Goal: Book appointment/travel/reservation

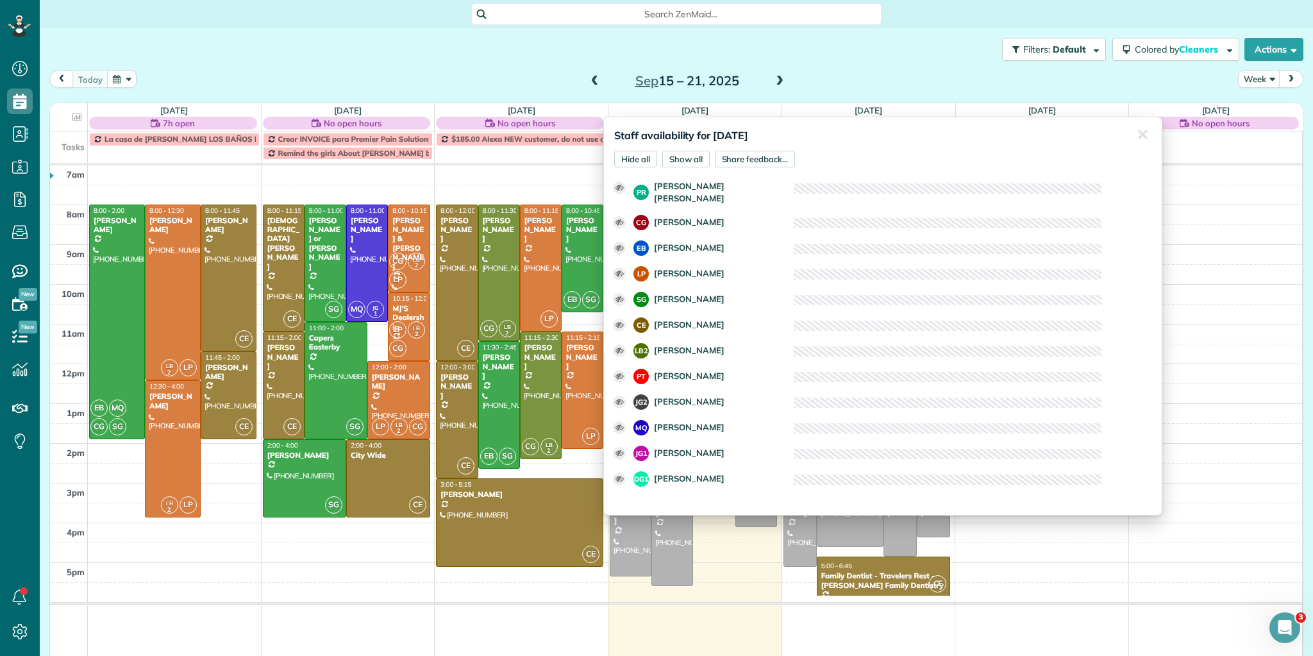
click at [685, 122] on div "Staff availability for September 18, 2025 Hide all Show all Share feedback... ✕…" at bounding box center [882, 316] width 559 height 399
click at [563, 165] on div "7am 8am 9am 10am 11am 12pm 1pm 2pm 3pm 4pm 5pm EB MQ CG SG 8:00 - 2:00 Michelle…" at bounding box center [676, 420] width 1252 height 510
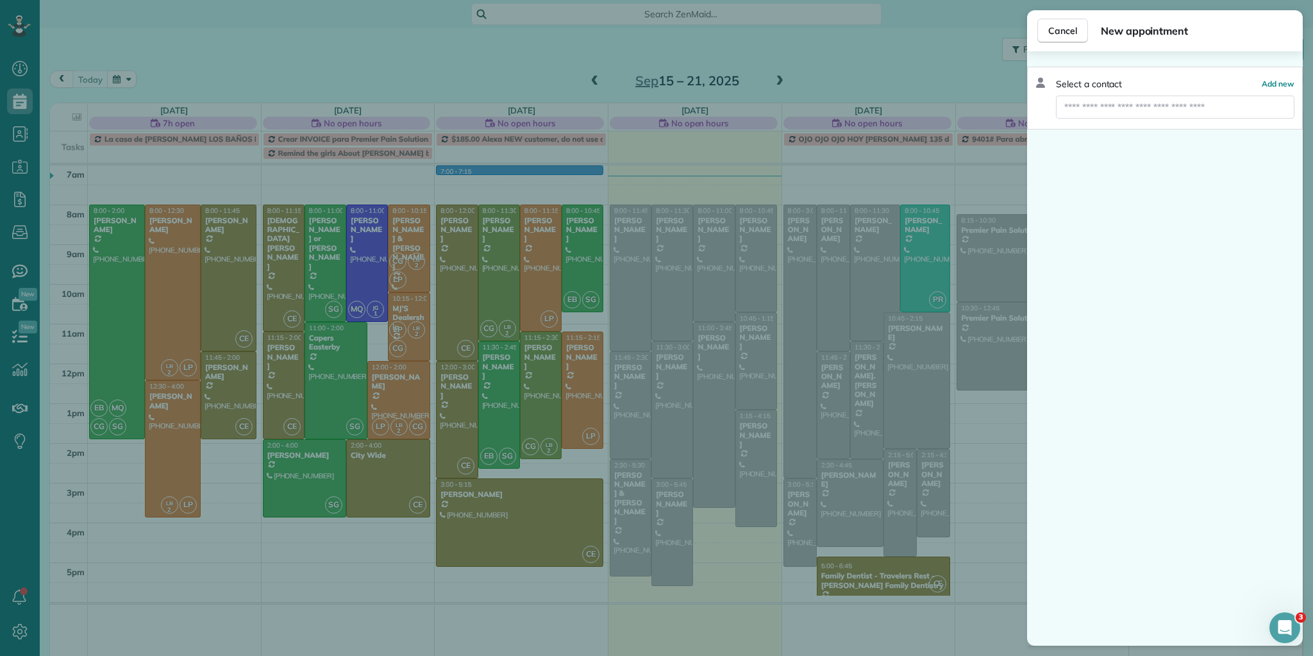
click at [675, 123] on div "Cancel New appointment Select a contact Add new" at bounding box center [656, 328] width 1313 height 656
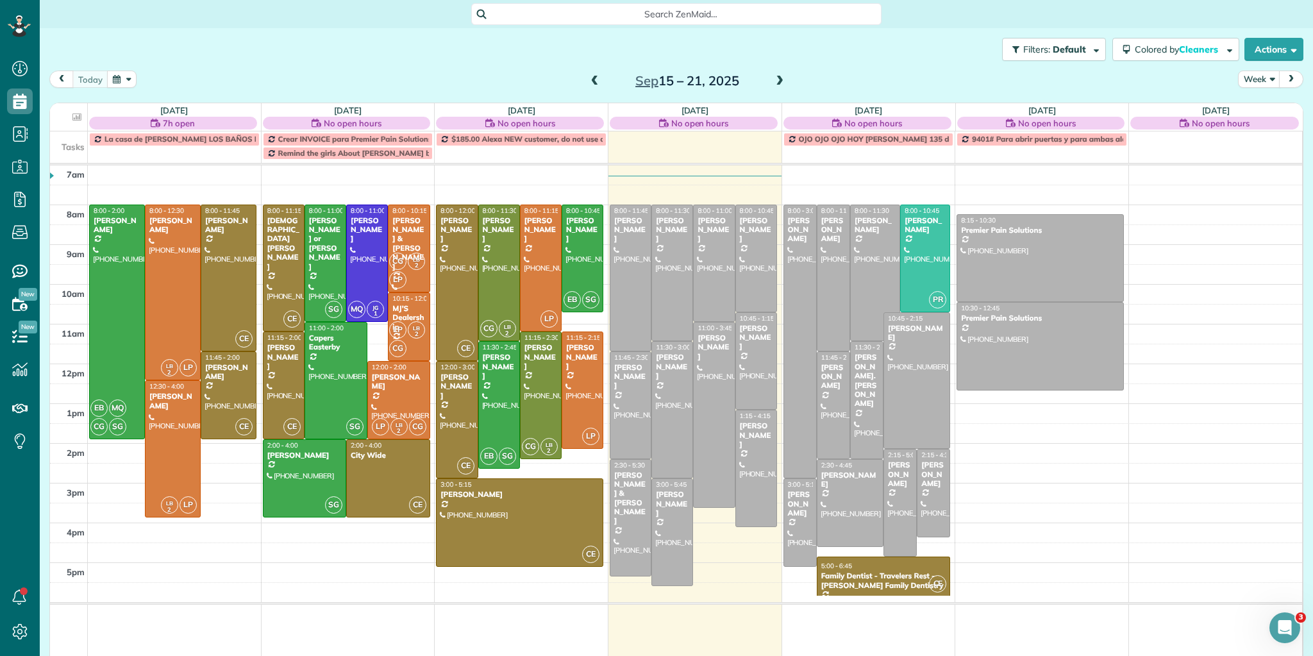
click at [678, 126] on span "No open hours" at bounding box center [700, 123] width 58 height 13
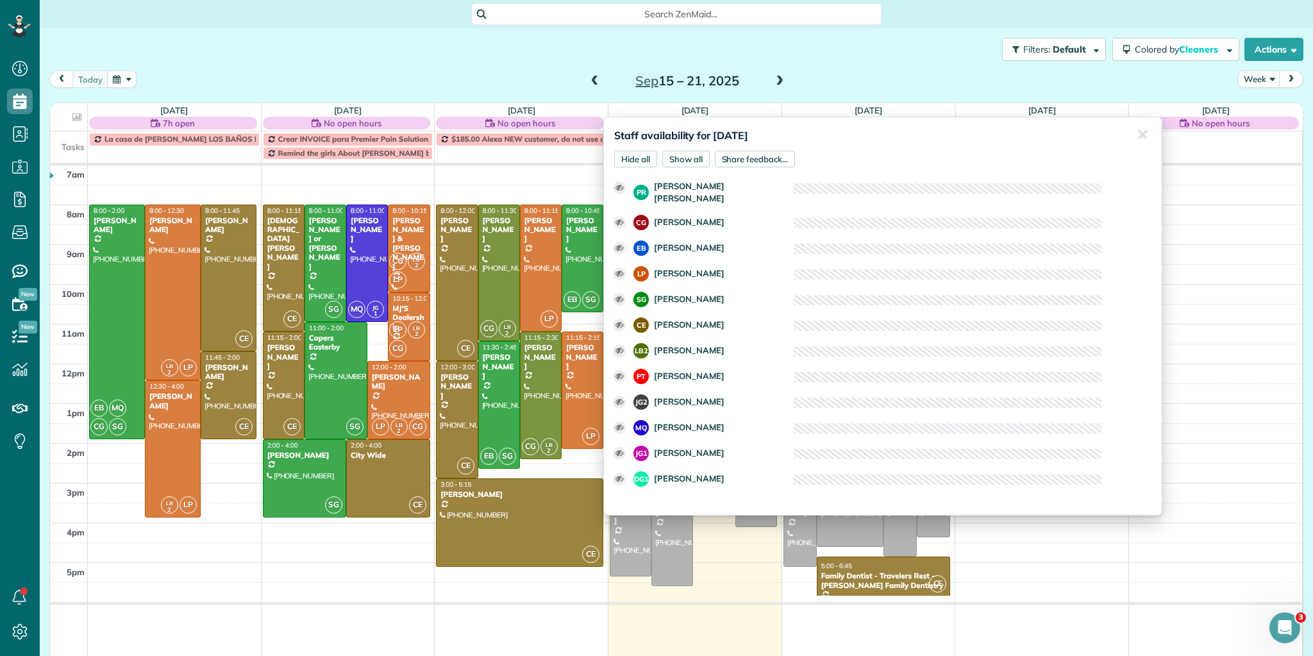
click at [729, 97] on div "today Week Sep 15 – 21, 2025 Mon 9/15 7h open $0.00 46 Man Hours 5 Appointments…" at bounding box center [676, 351] width 1254 height 560
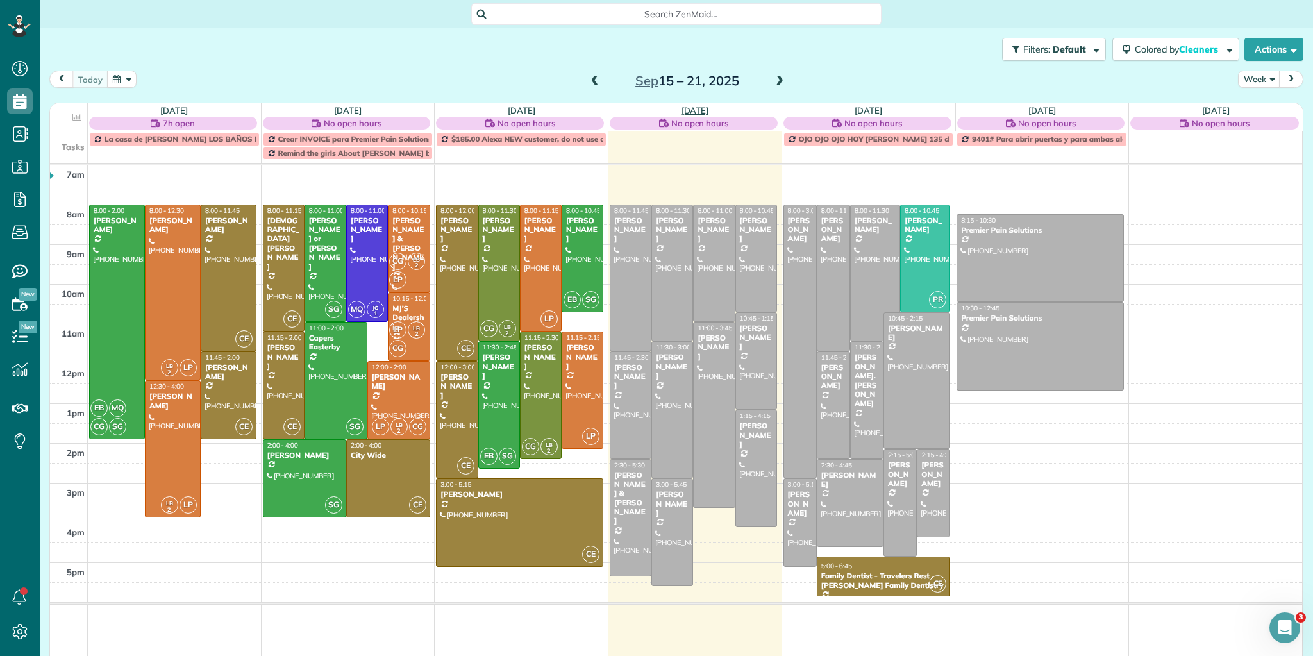
click at [702, 108] on link "Thu 9/18" at bounding box center [696, 110] width 28 height 10
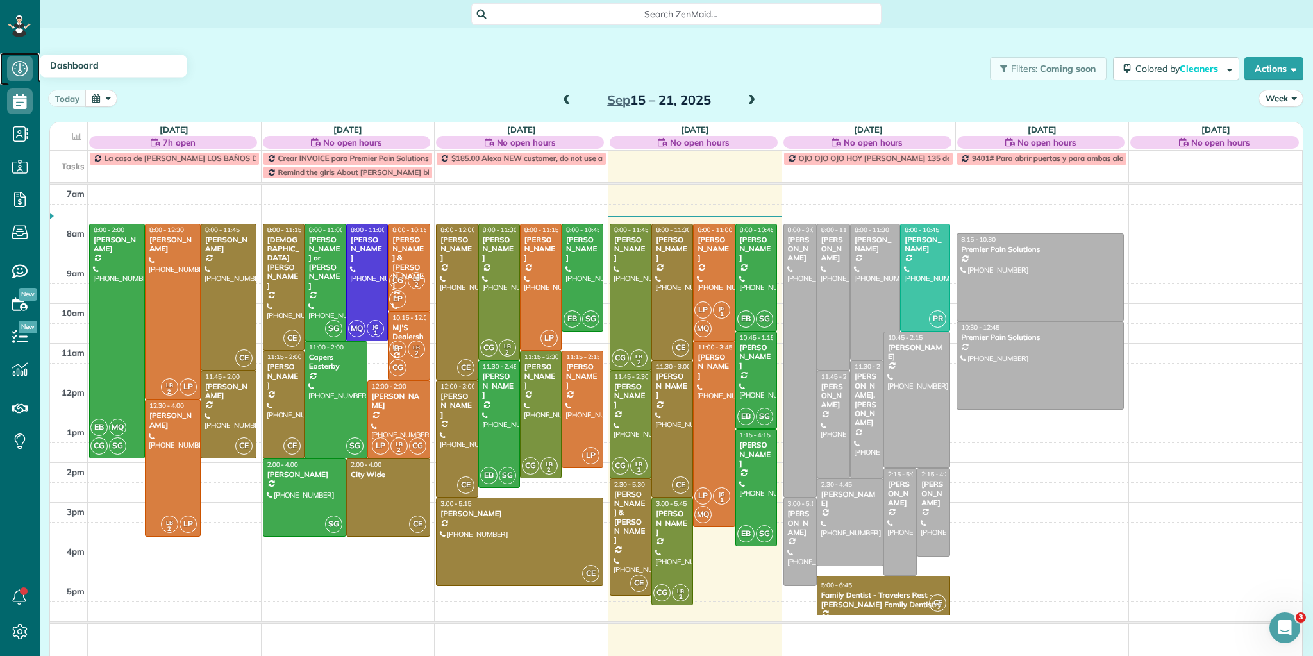
click at [19, 75] on use at bounding box center [19, 68] width 15 height 15
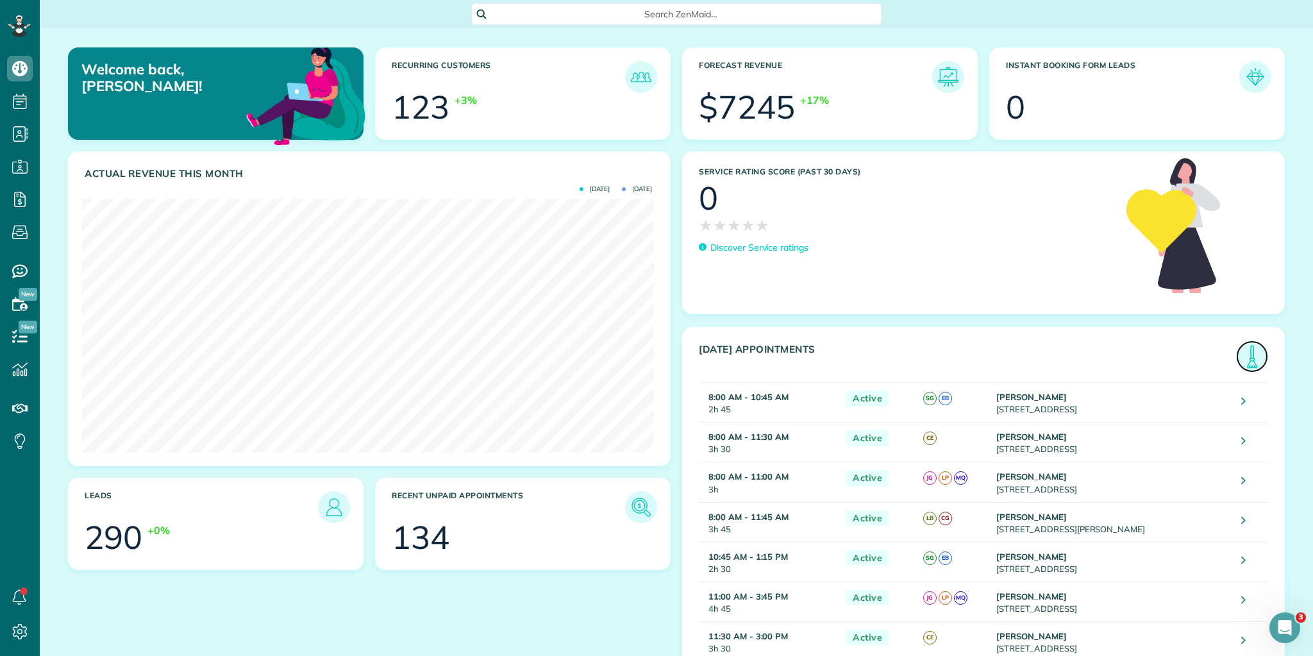
click at [1248, 355] on img at bounding box center [1252, 356] width 29 height 29
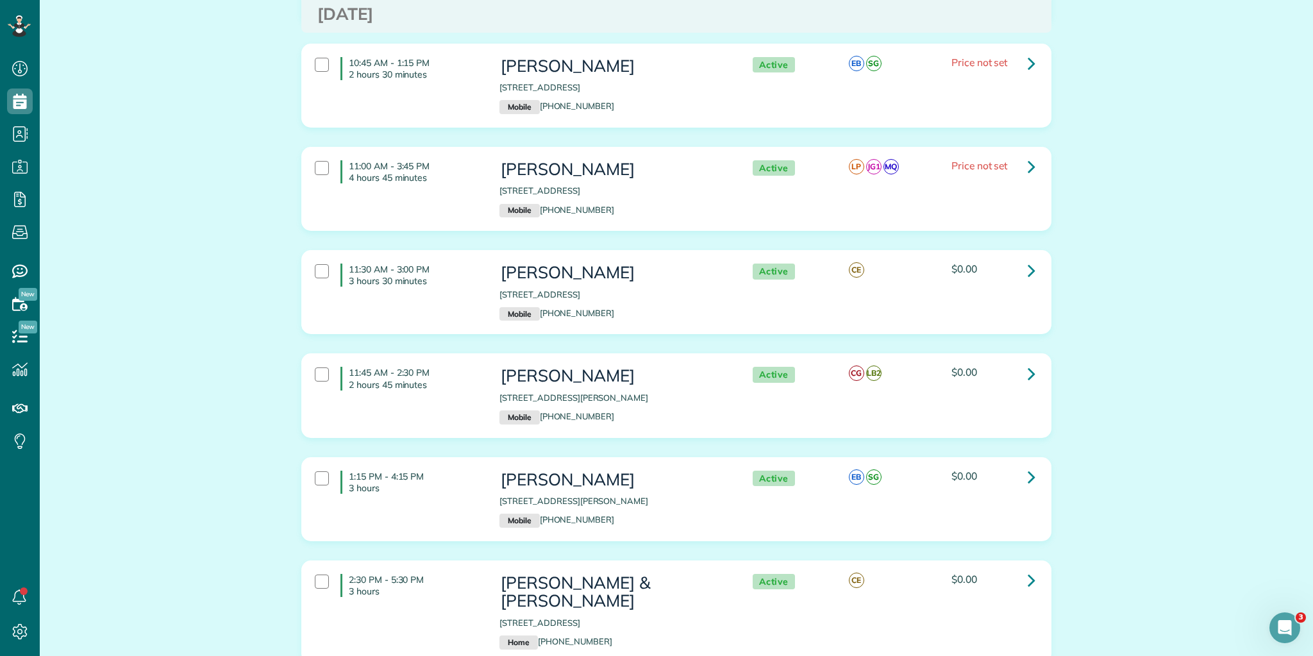
scroll to position [696, 0]
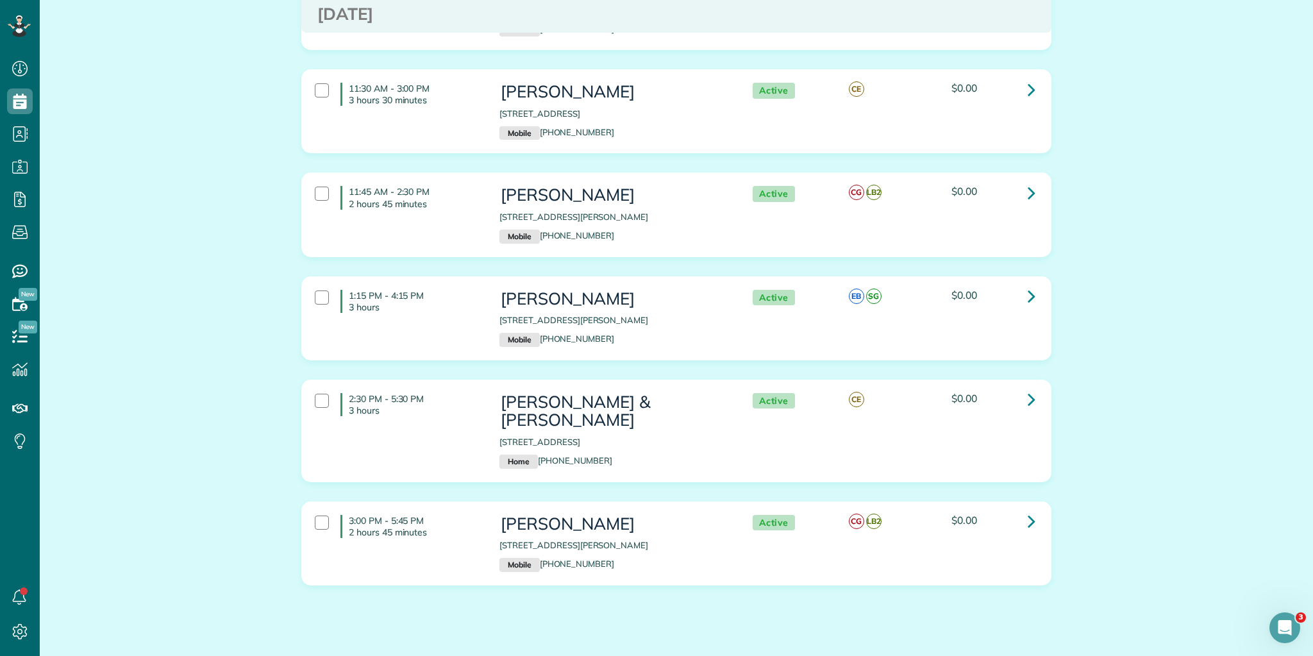
drag, startPoint x: 345, startPoint y: 162, endPoint x: 1274, endPoint y: 649, distance: 1049.2
click at [1287, 655] on html "Dashboard Scheduling Calendar View List View Dispatch View - Weekly scheduling …" at bounding box center [656, 328] width 1313 height 656
copy div "8:00 AM - 10:45 AM 2 hours 45 minutes Carey Clark 214 East Shallowstone Road Gr…"
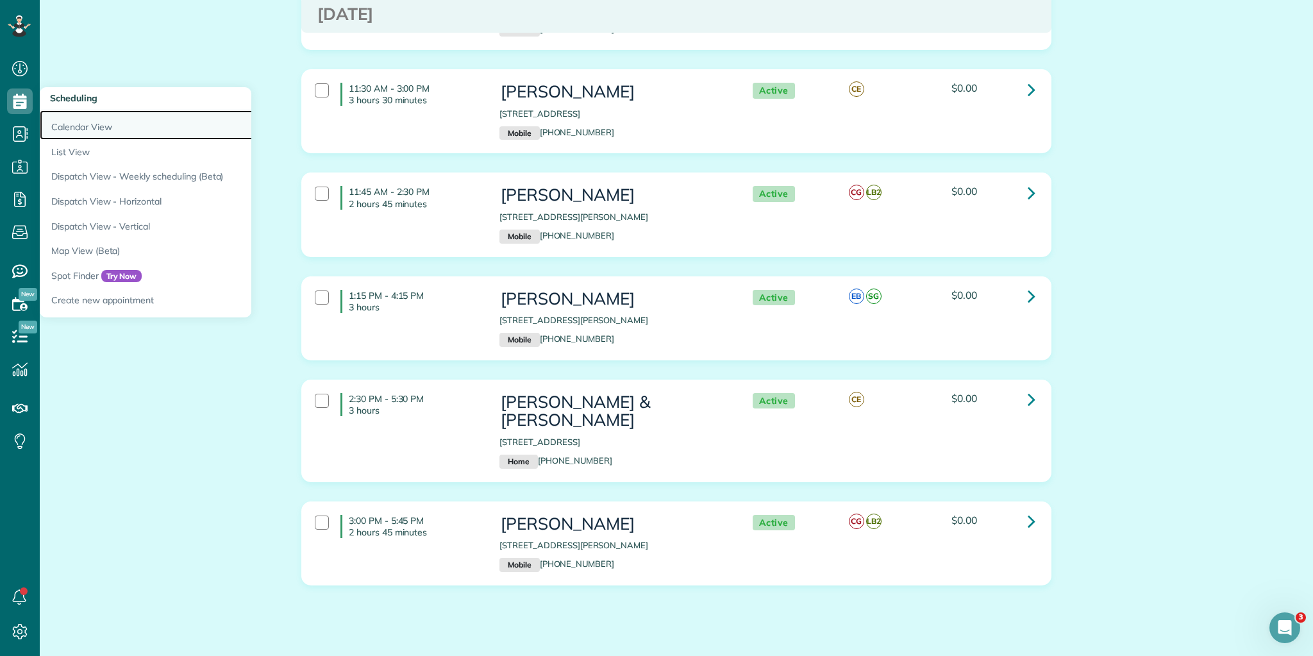
click at [79, 125] on link "Calendar View" at bounding box center [200, 124] width 321 height 29
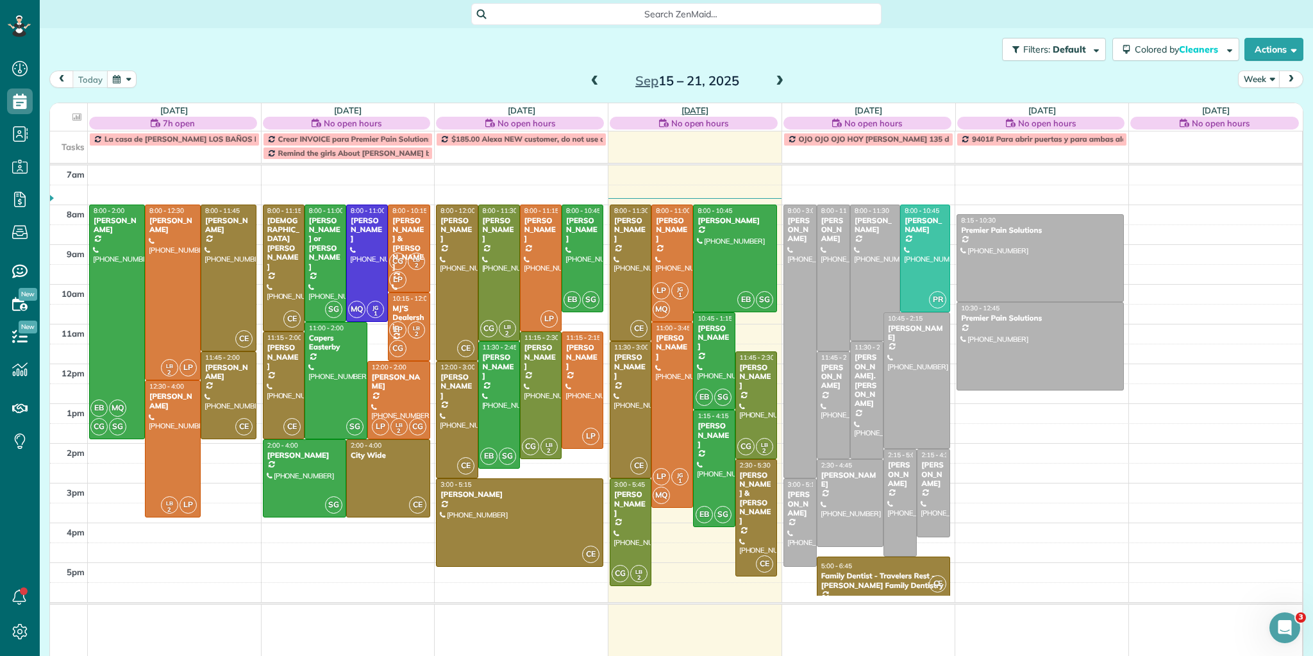
click at [697, 108] on link "[DATE]" at bounding box center [696, 110] width 28 height 10
click at [699, 107] on link "[DATE]" at bounding box center [696, 110] width 28 height 10
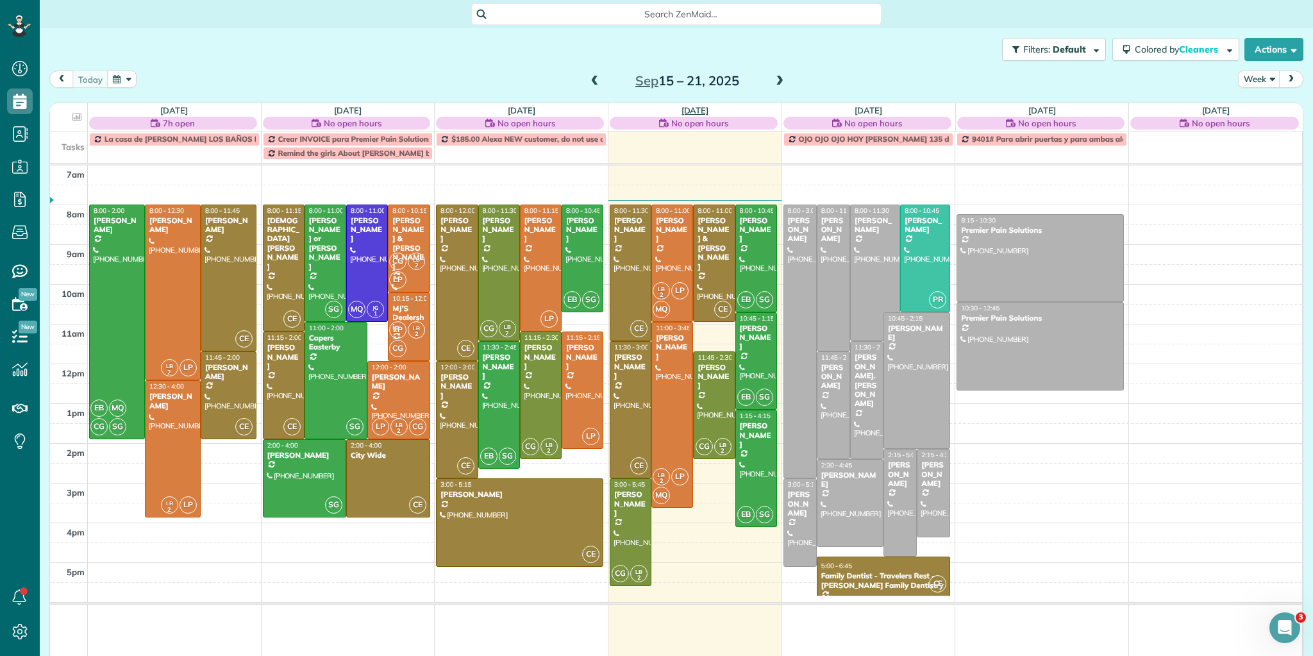
click at [702, 109] on link "[DATE]" at bounding box center [696, 110] width 28 height 10
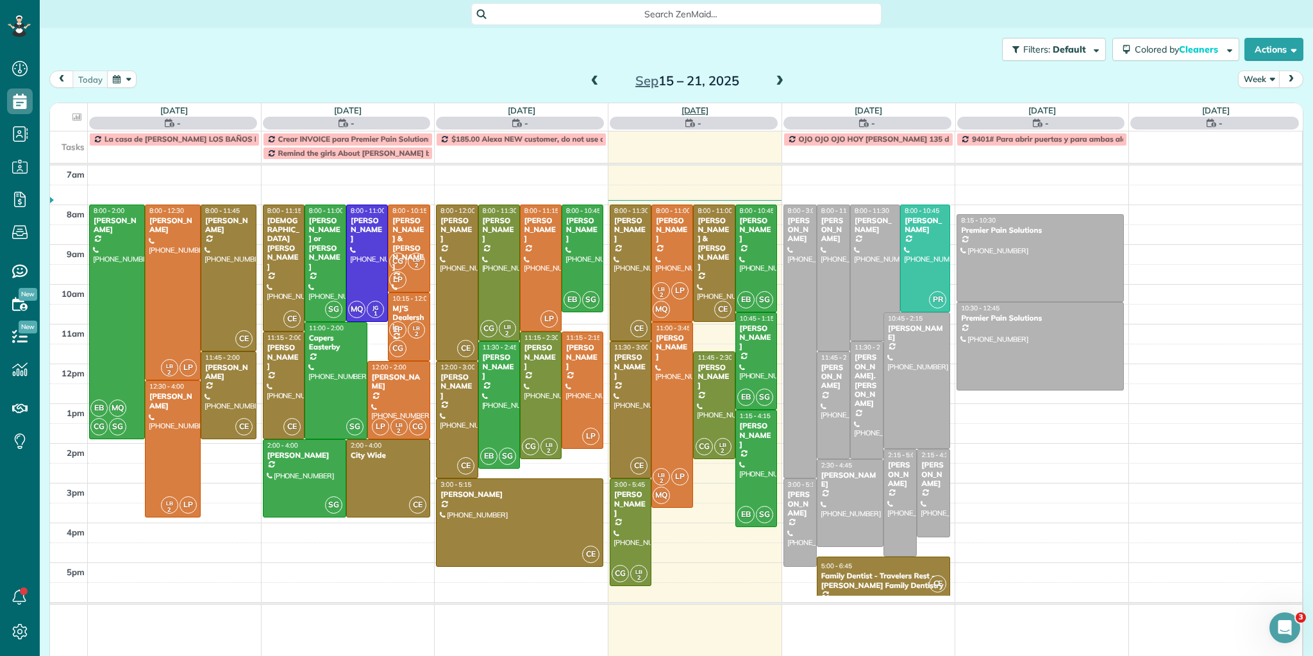
click at [684, 107] on link "[DATE]" at bounding box center [696, 110] width 28 height 10
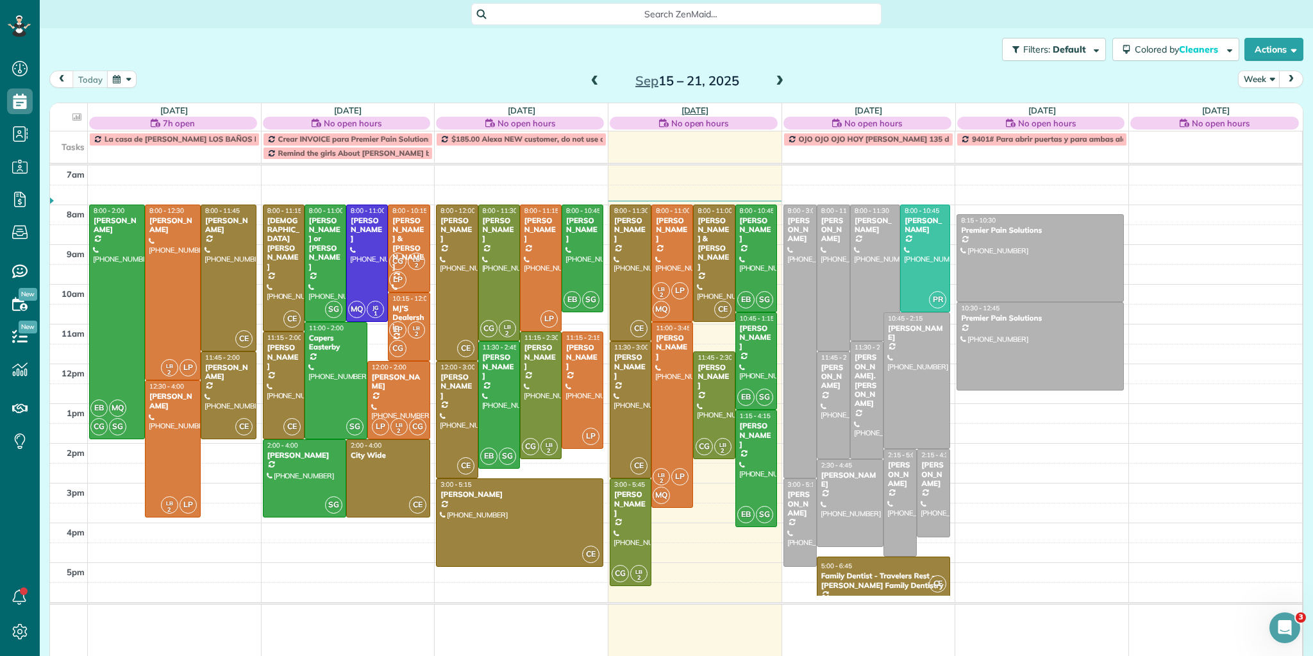
click at [693, 108] on link "[DATE]" at bounding box center [696, 110] width 28 height 10
click at [688, 108] on link "[DATE]" at bounding box center [696, 110] width 28 height 10
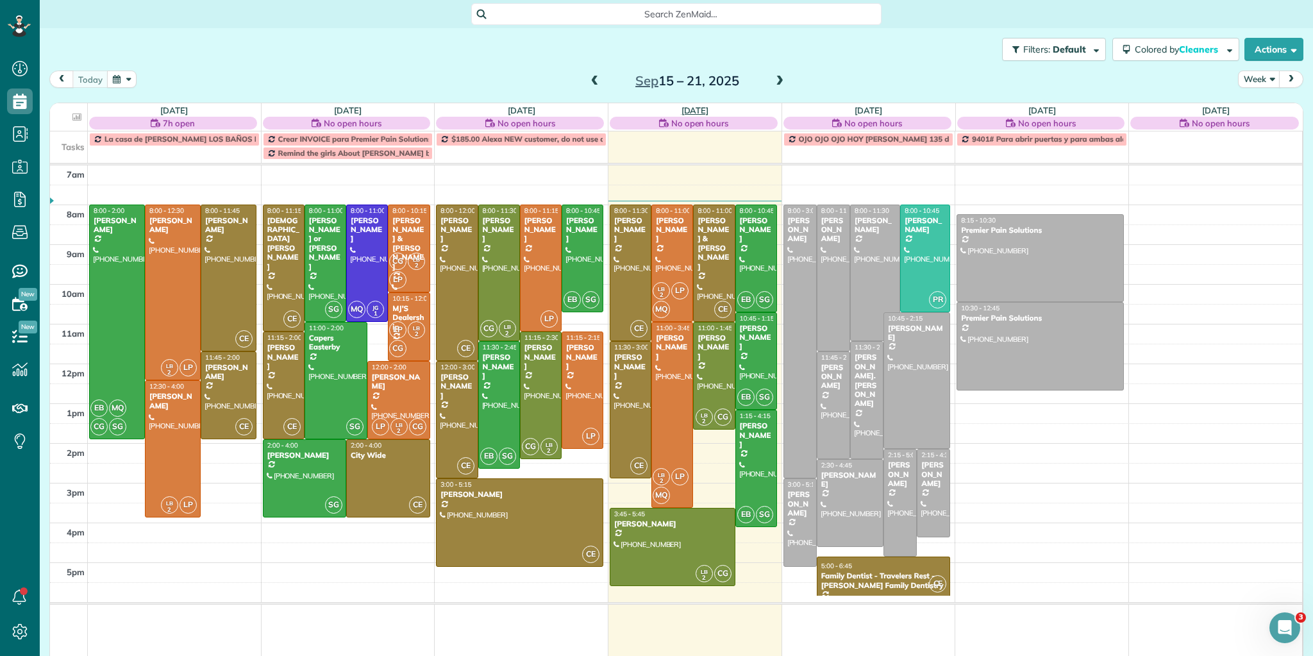
click at [686, 108] on link "[DATE]" at bounding box center [696, 110] width 28 height 10
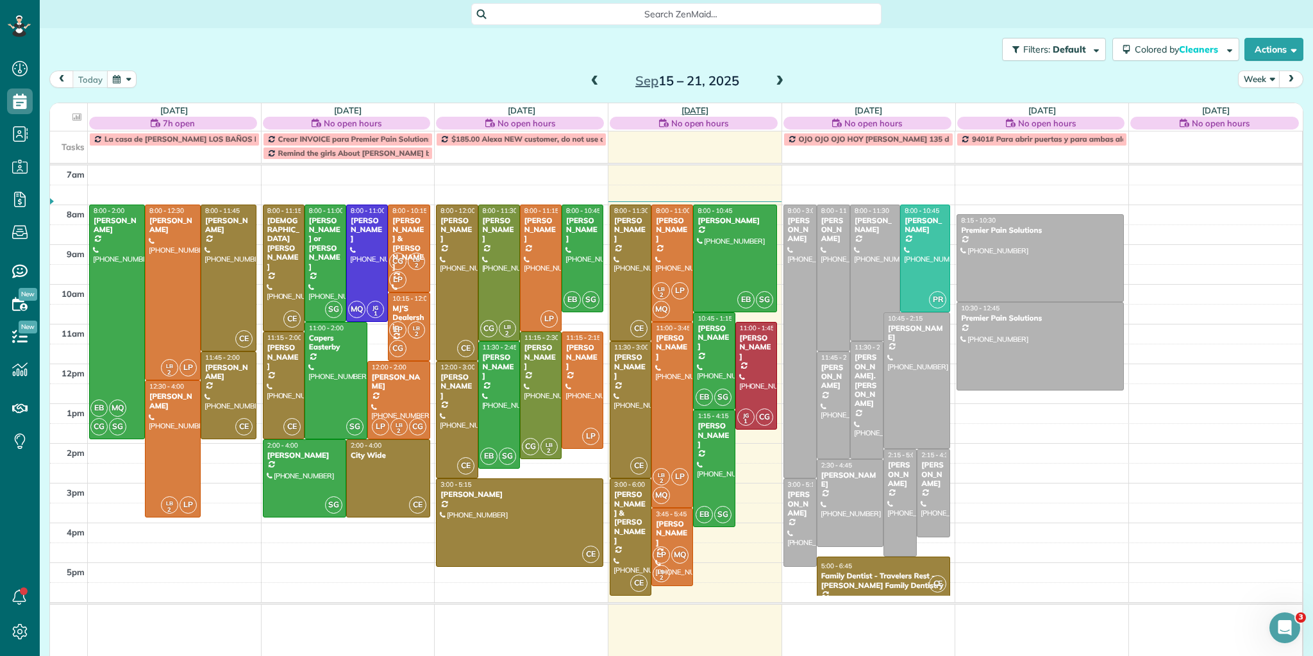
click at [691, 106] on link "[DATE]" at bounding box center [696, 110] width 28 height 10
click at [684, 108] on link "Thu 9/18" at bounding box center [696, 110] width 28 height 10
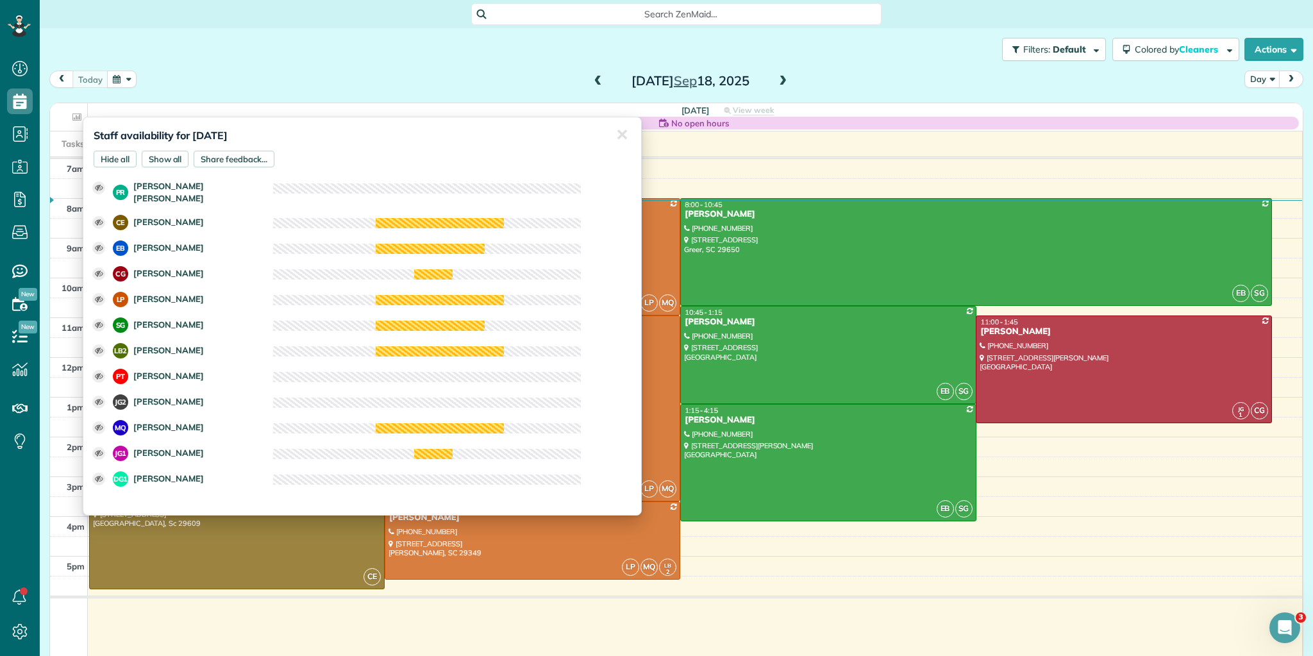
click at [794, 578] on div "7am 8am 9am 10am 11am 12pm 1pm 2pm 3pm 4pm 5pm CE 8:00 - 11:30 Robert Timmerman…" at bounding box center [676, 416] width 1252 height 515
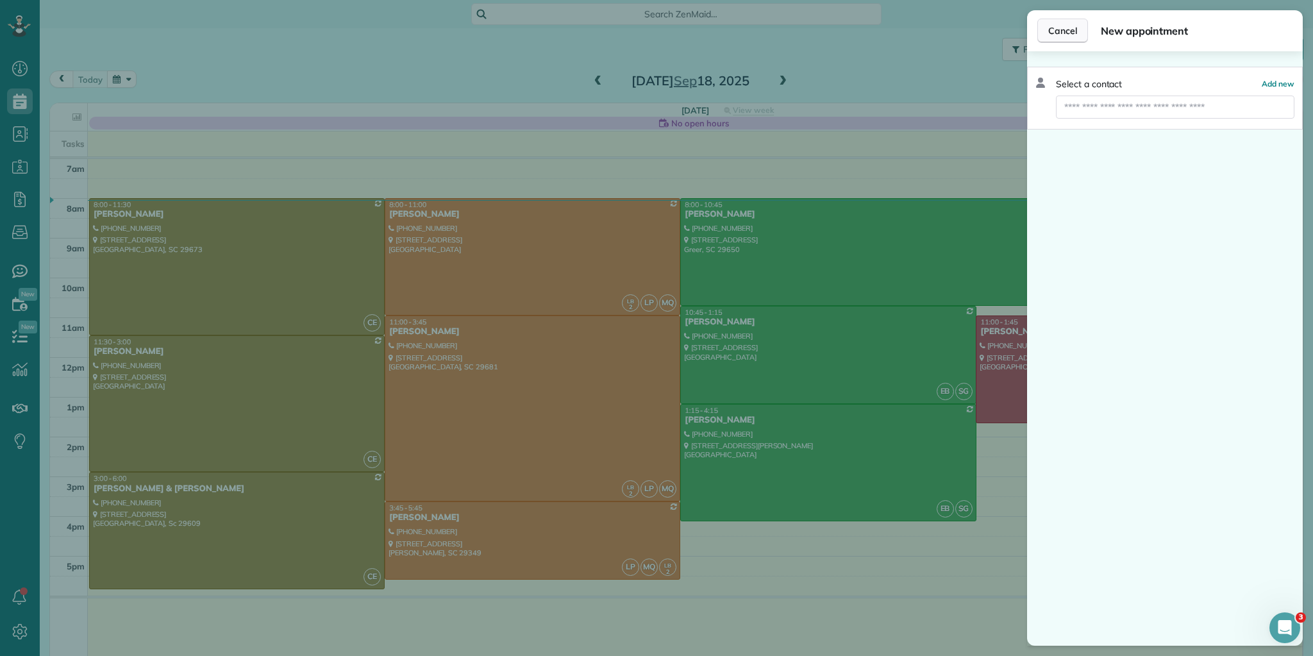
click at [1071, 34] on span "Cancel" at bounding box center [1062, 30] width 29 height 13
